Goal: Information Seeking & Learning: Learn about a topic

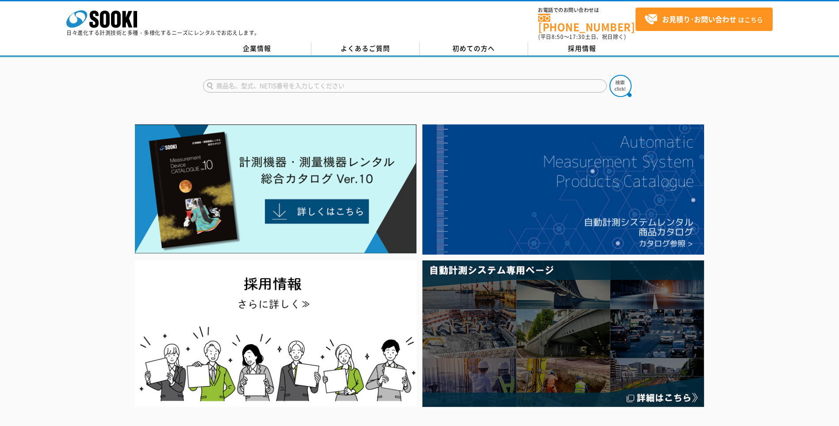
click at [262, 79] on input "text" at bounding box center [405, 85] width 404 height 13
click at [610, 75] on button at bounding box center [621, 86] width 22 height 22
drag, startPoint x: 230, startPoint y: 80, endPoint x: 202, endPoint y: 81, distance: 27.5
click at [202, 81] on div "接地" at bounding box center [419, 78] width 839 height 42
click at [610, 75] on button at bounding box center [621, 86] width 22 height 22
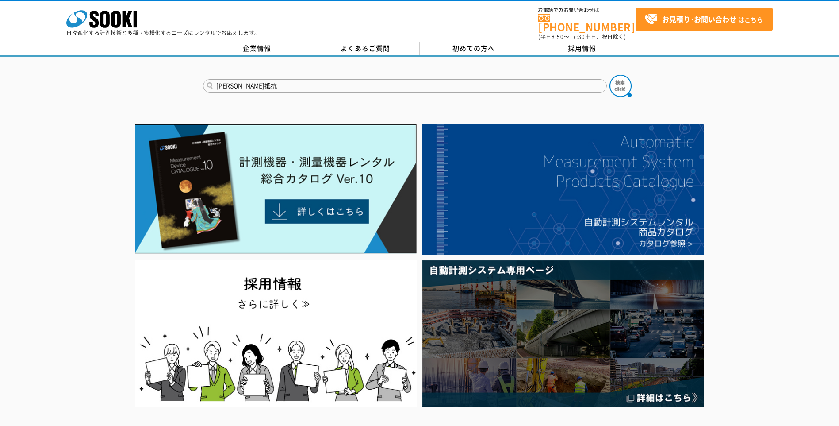
click at [221, 80] on input "大地抵抗" at bounding box center [405, 85] width 404 height 13
click at [228, 81] on input "大地抵抗" at bounding box center [405, 85] width 404 height 13
click at [218, 80] on input "大地抵抗" at bounding box center [405, 85] width 404 height 13
click at [229, 81] on input "大地抵抗" at bounding box center [405, 85] width 404 height 13
type input "抵抗"
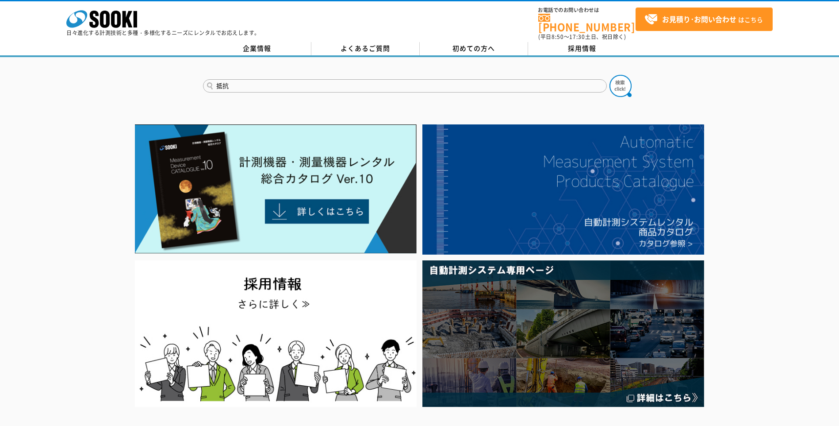
click at [610, 75] on button at bounding box center [621, 86] width 22 height 22
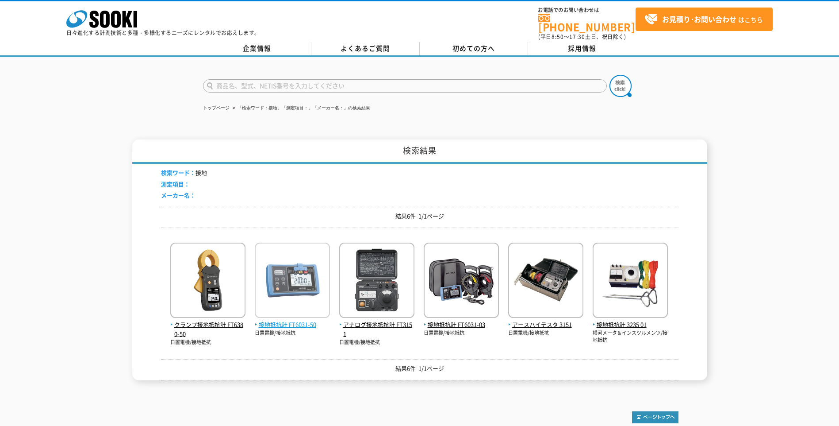
click at [295, 320] on span "接地抵抗計 FT6031-50" at bounding box center [292, 324] width 75 height 9
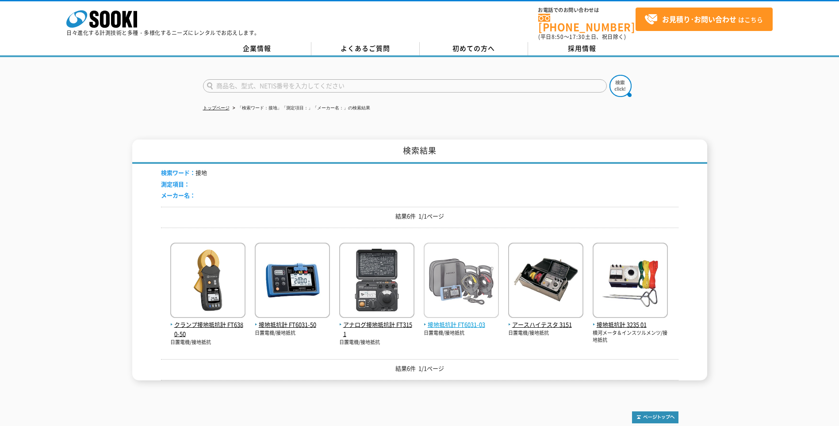
click at [462, 320] on span "接地抵抗計 FT6031-03" at bounding box center [461, 324] width 75 height 9
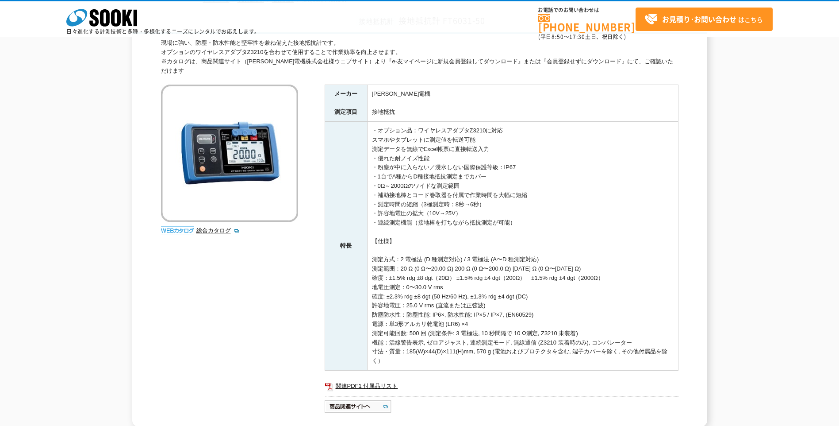
scroll to position [88, 0]
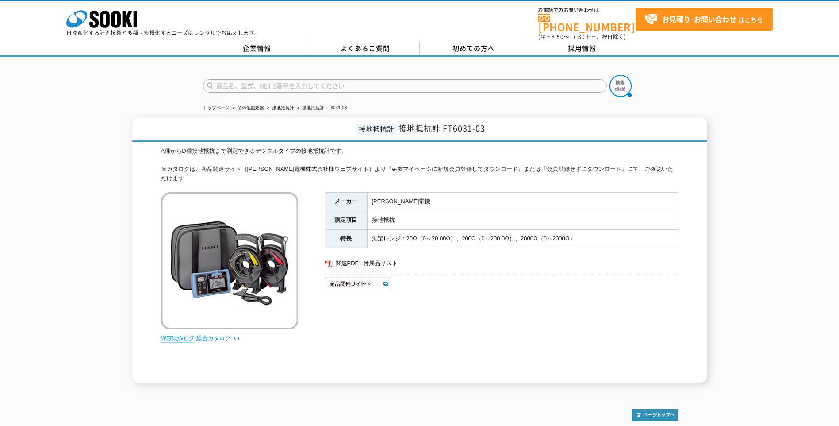
click at [215, 334] on link "総合カタログ" at bounding box center [217, 337] width 43 height 7
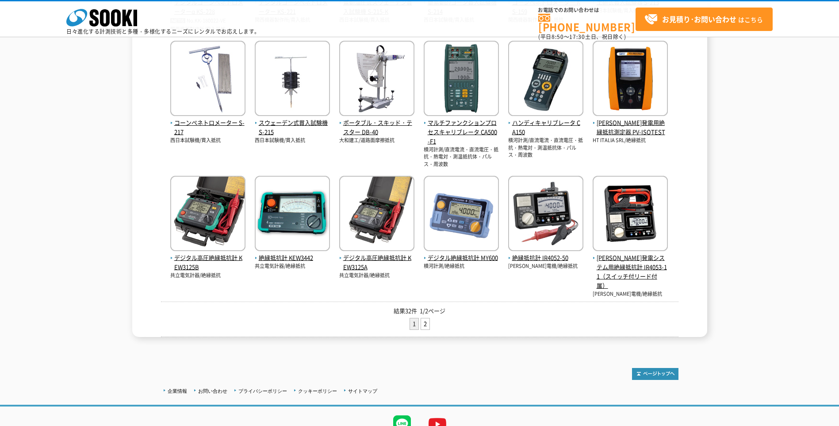
scroll to position [310, 0]
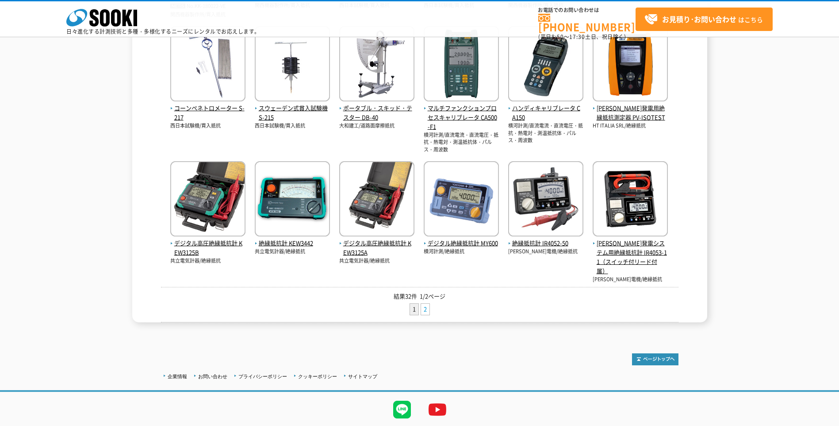
drag, startPoint x: 430, startPoint y: 308, endPoint x: 425, endPoint y: 308, distance: 4.4
click at [428, 308] on li "2" at bounding box center [425, 309] width 9 height 12
click at [425, 308] on link "2" at bounding box center [425, 308] width 8 height 11
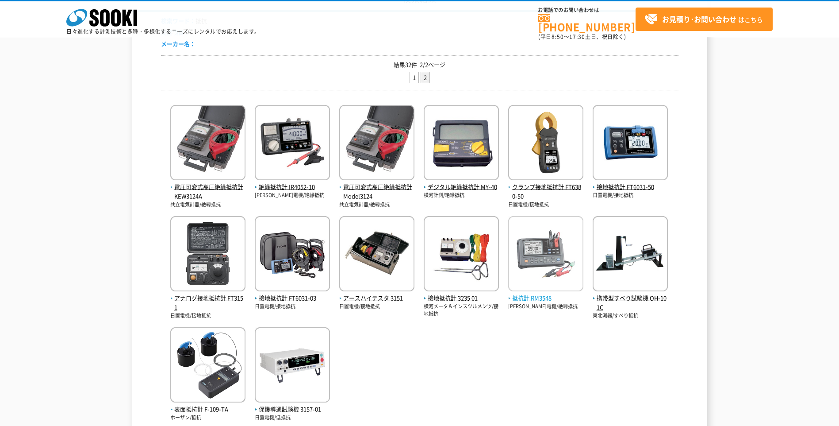
scroll to position [133, 0]
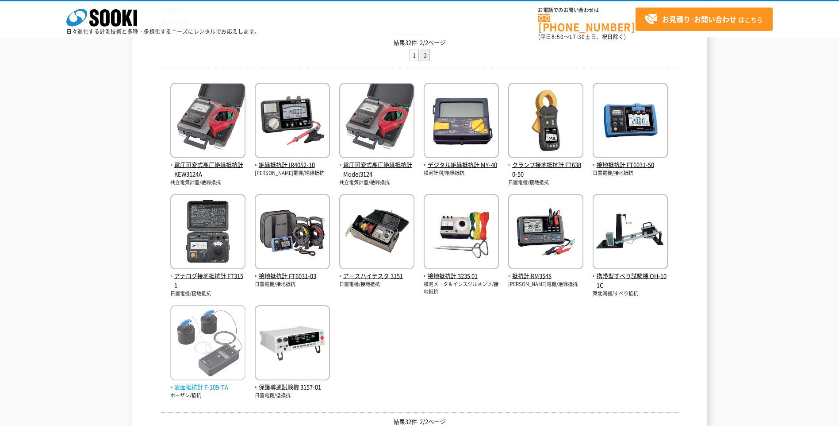
click at [209, 385] on span "表面抵抗計 F-109-TA" at bounding box center [207, 386] width 75 height 9
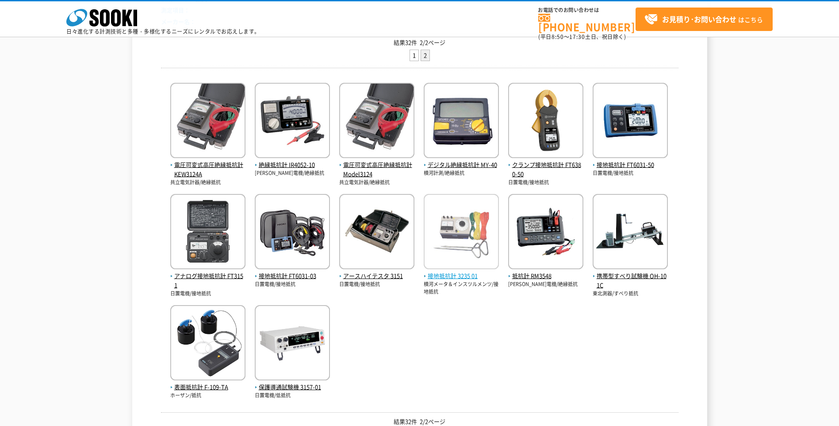
click at [445, 273] on span "接地抵抗計 3235 01" at bounding box center [461, 275] width 75 height 9
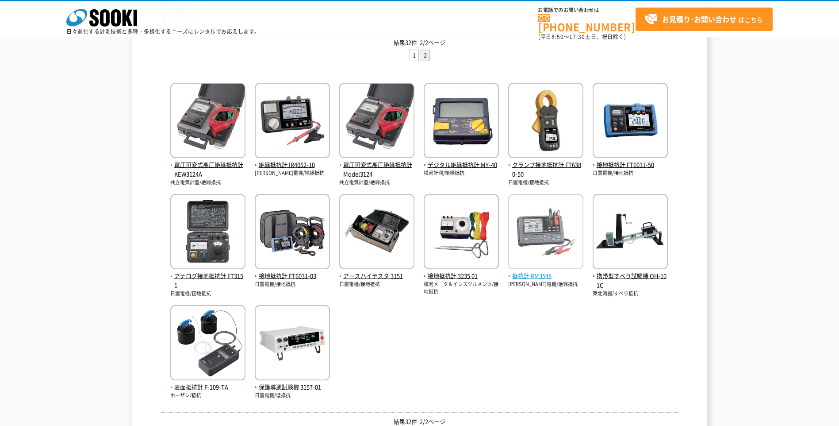
click at [517, 274] on span "抵抗計 RM3548" at bounding box center [545, 275] width 75 height 9
click at [534, 274] on span "抵抗計 RM3548" at bounding box center [545, 275] width 75 height 9
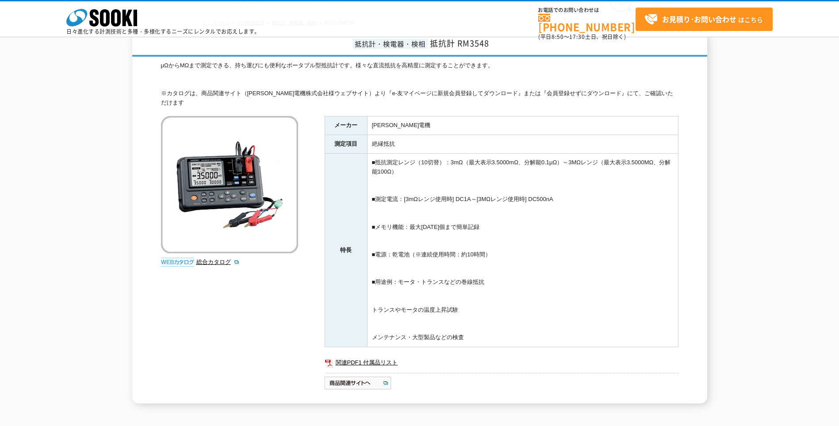
scroll to position [88, 0]
